Goal: Task Accomplishment & Management: Use online tool/utility

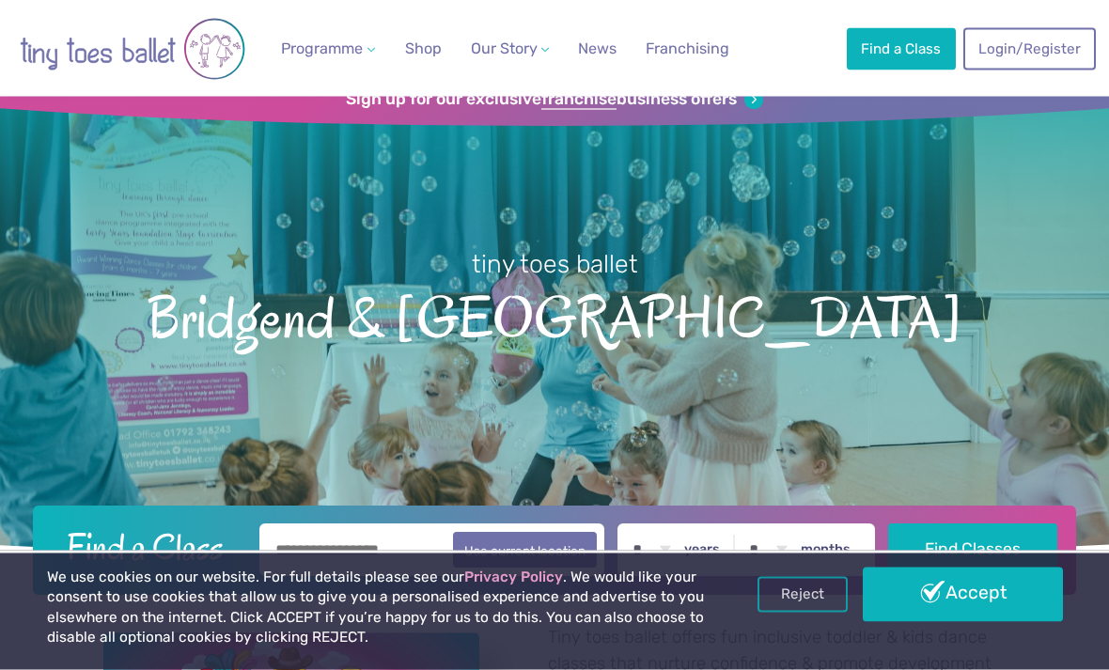
scroll to position [40, 0]
click at [1016, 622] on link "Accept" at bounding box center [962, 595] width 199 height 55
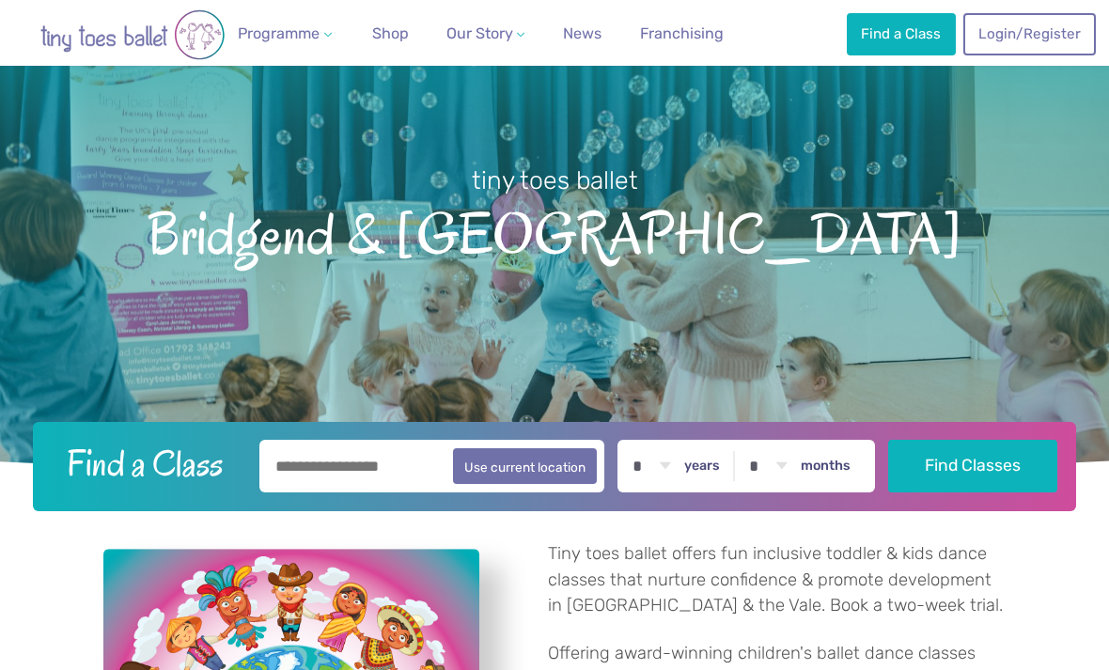
scroll to position [164, 0]
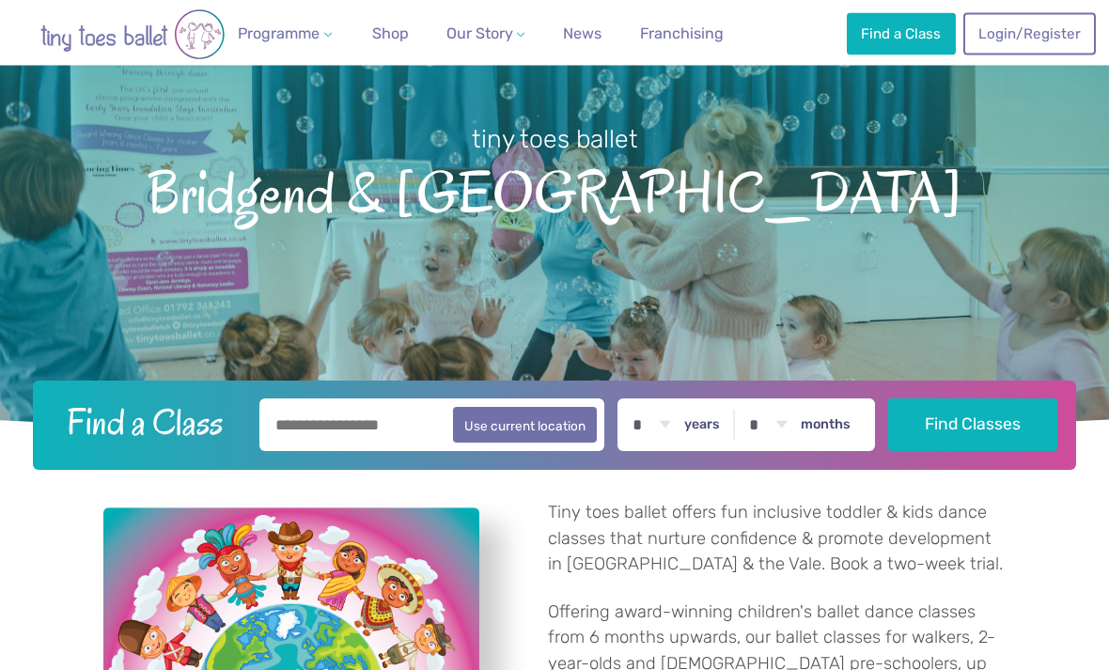
click at [378, 449] on input "text" at bounding box center [432, 426] width 345 height 53
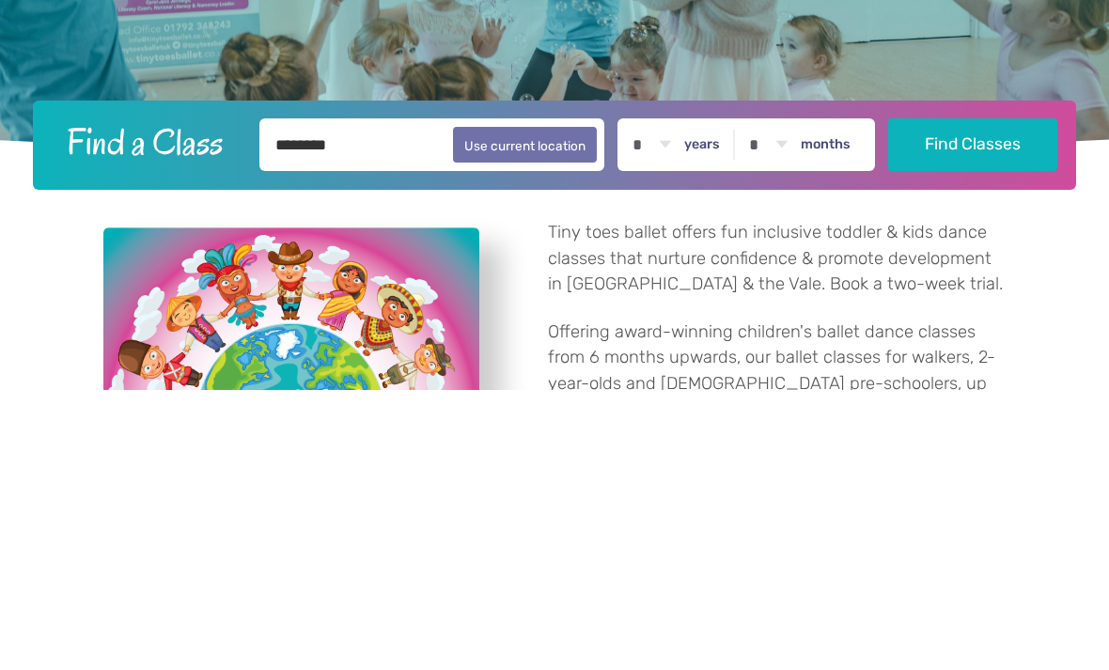
type input "********"
click at [679, 400] on select "* * * * * * * * * * ** ** **" at bounding box center [651, 426] width 58 height 53
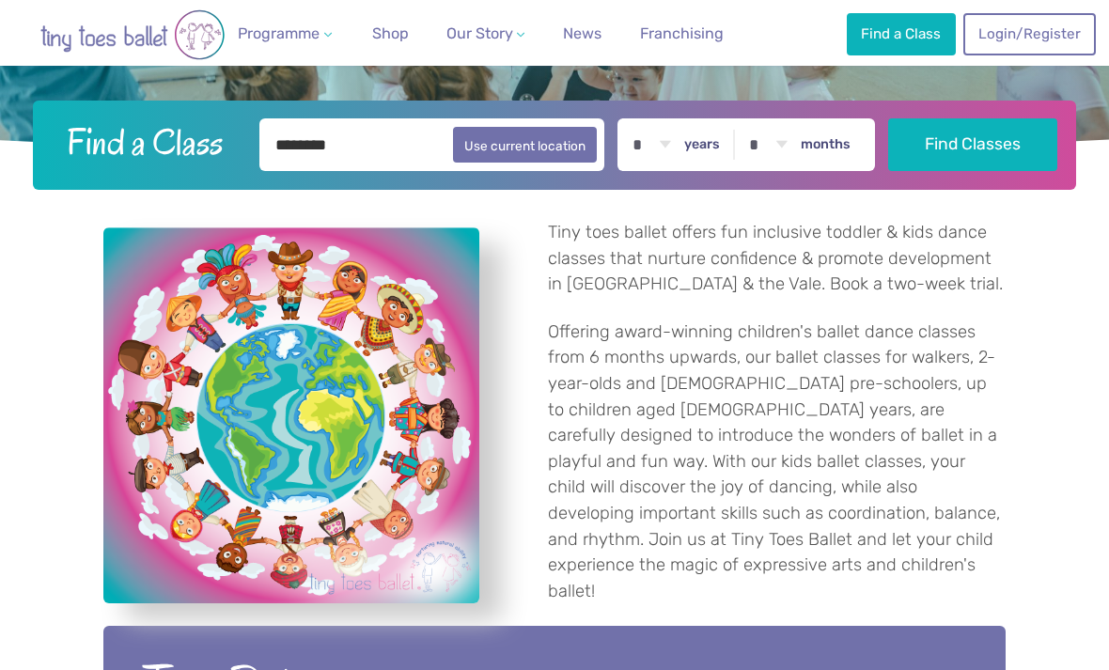
select select "*"
click at [994, 161] on button "Find Classes" at bounding box center [973, 144] width 169 height 53
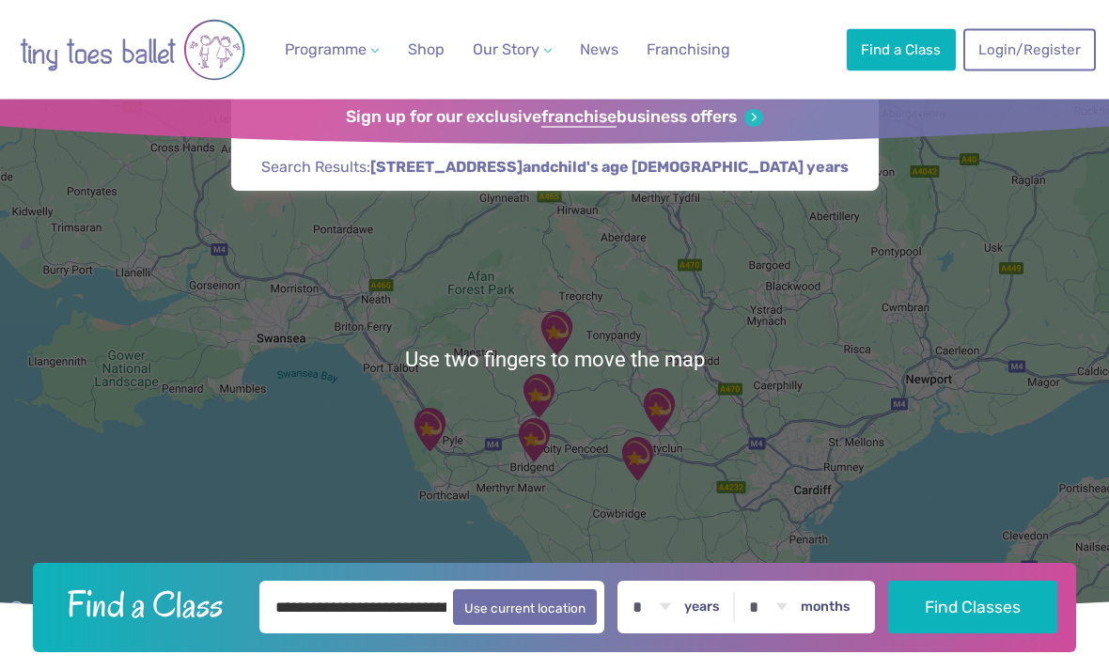
scroll to position [42, 0]
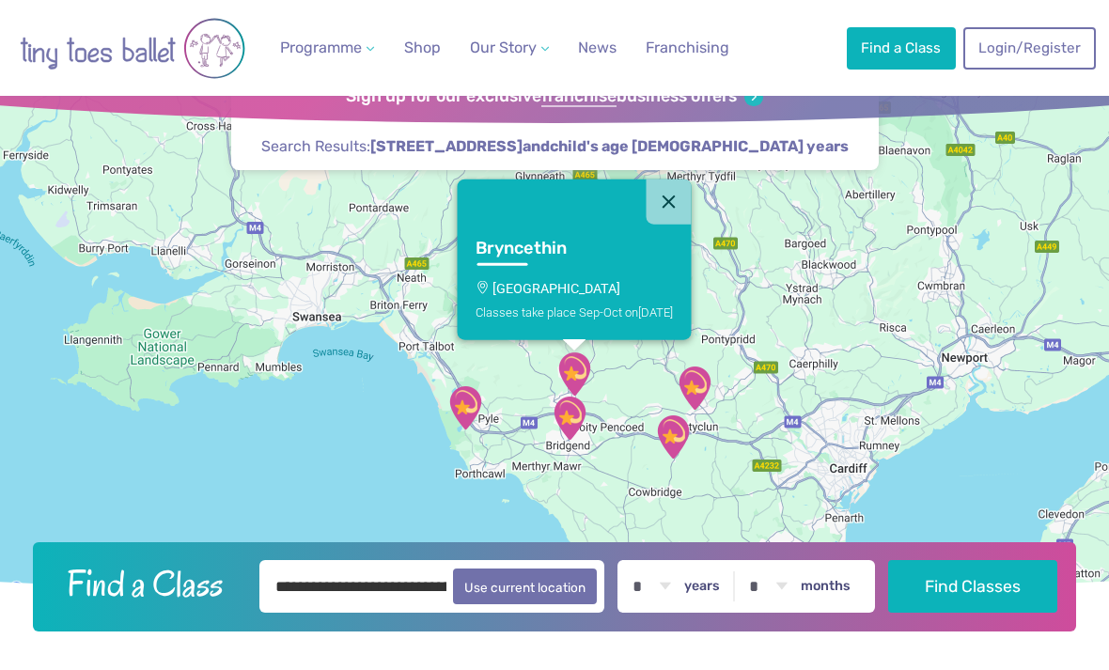
click at [675, 225] on button "Close" at bounding box center [669, 202] width 45 height 45
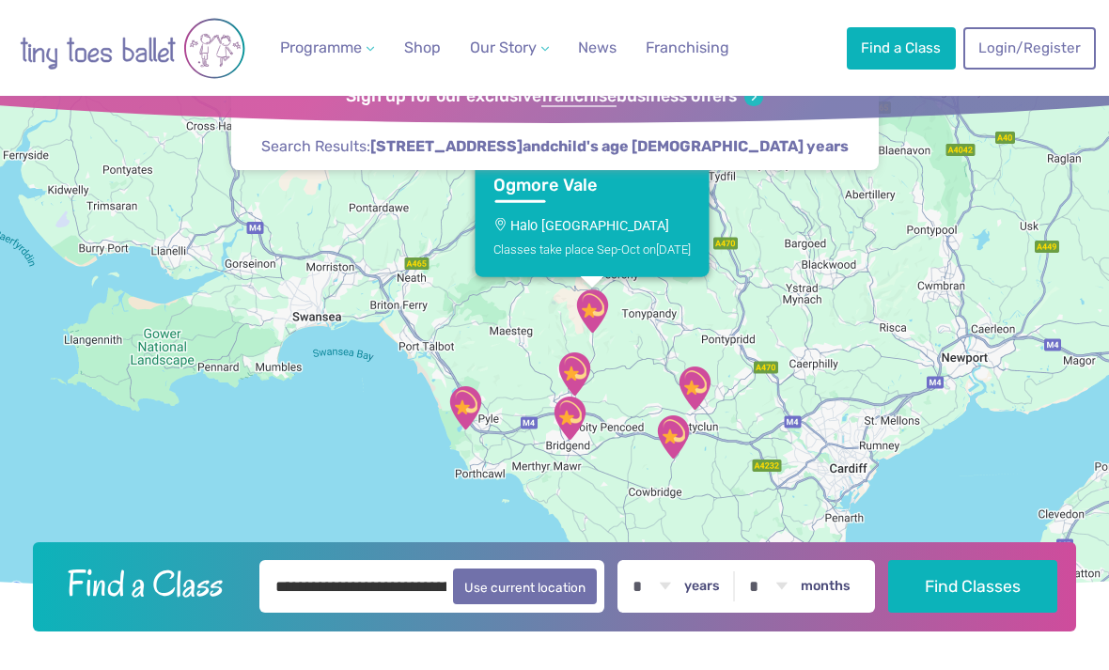
click at [584, 233] on p "Halo [GEOGRAPHIC_DATA]" at bounding box center [592, 225] width 197 height 15
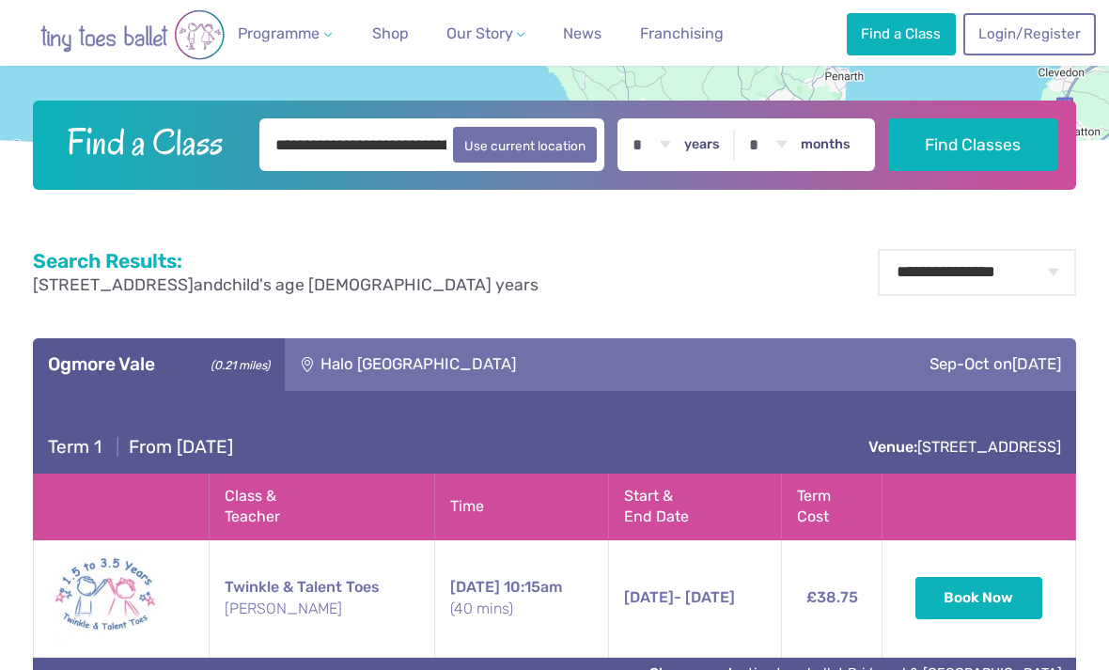
scroll to position [478, 0]
